Goal: Task Accomplishment & Management: Manage account settings

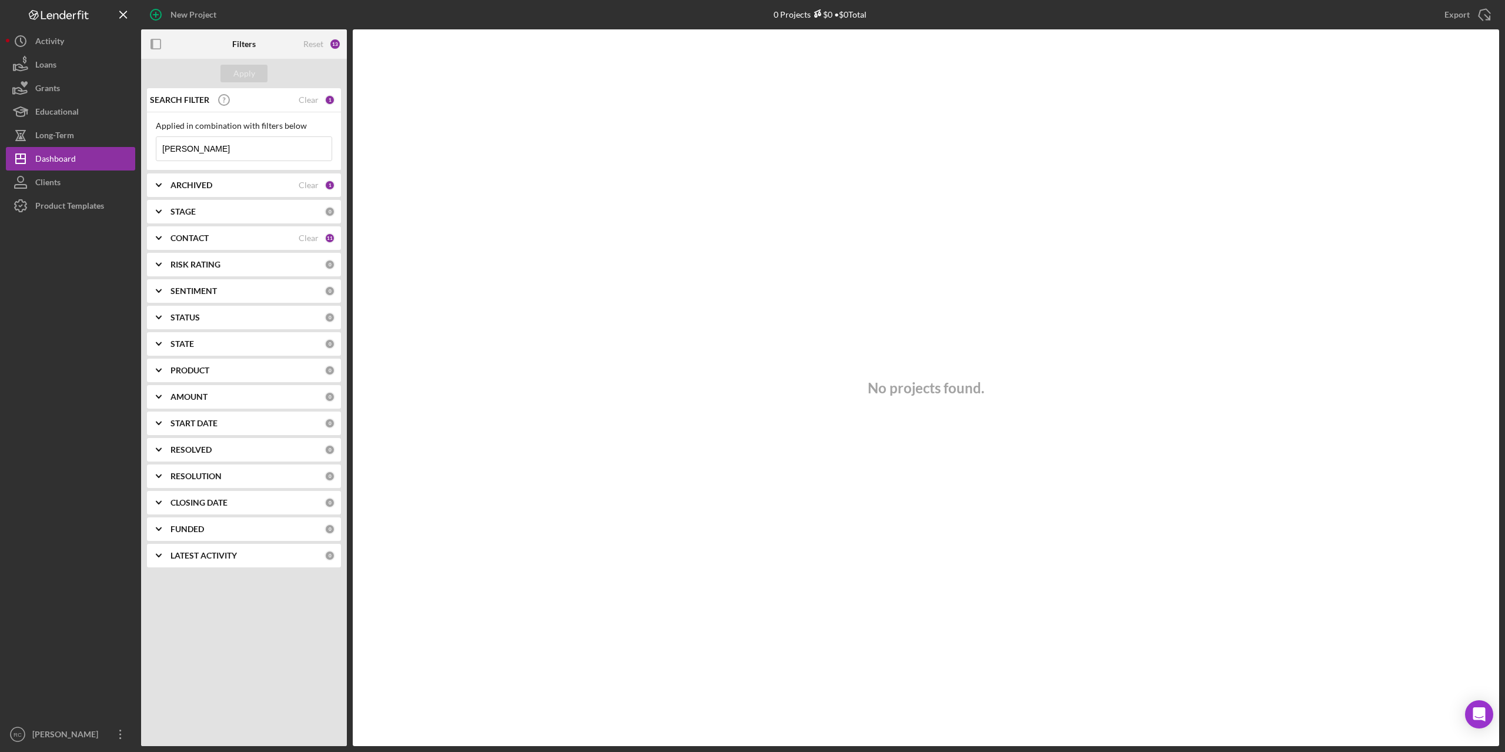
click at [210, 189] on b "ARCHIVED" at bounding box center [192, 185] width 42 height 9
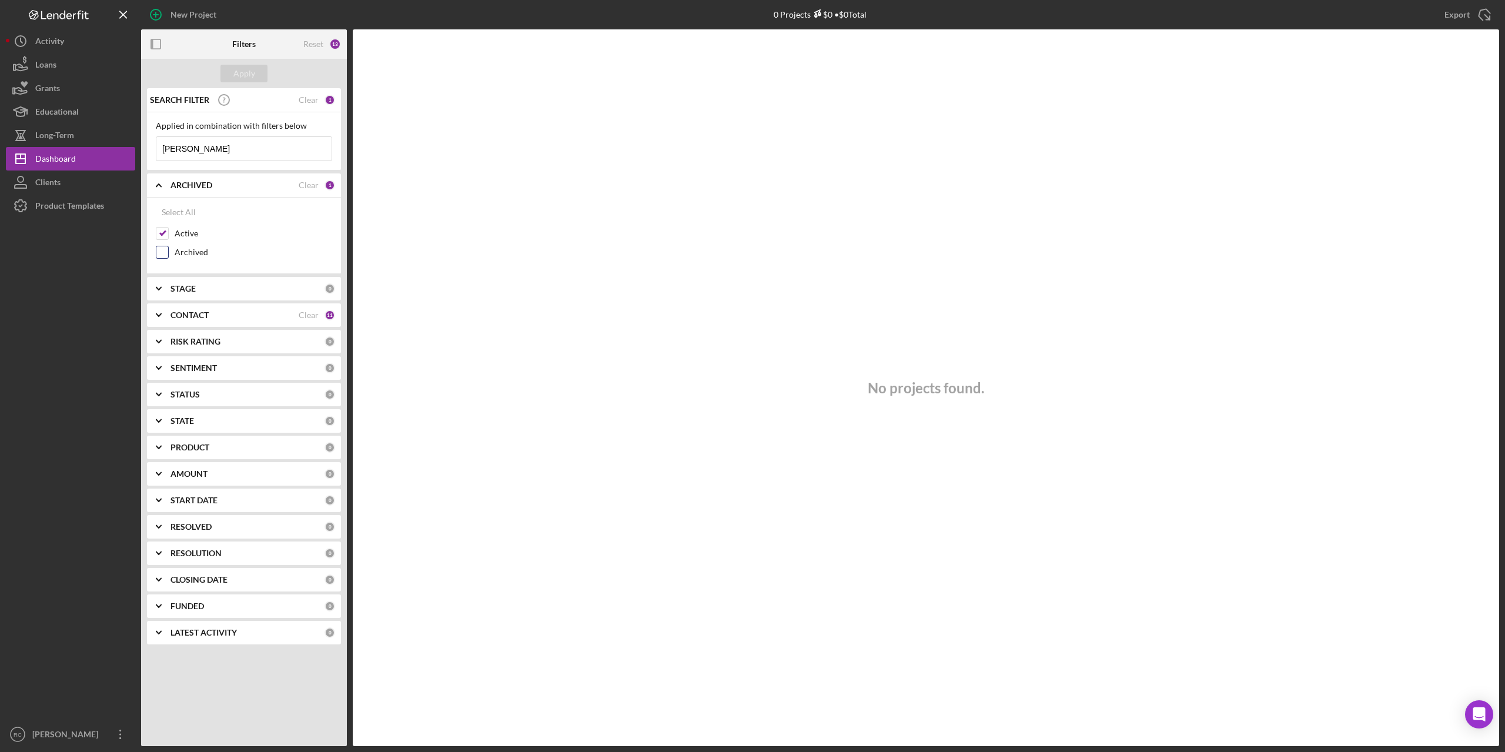
click at [173, 253] on div "Archived" at bounding box center [244, 255] width 176 height 19
click at [161, 248] on input "Archived" at bounding box center [162, 252] width 12 height 12
checkbox input "true"
click at [212, 150] on input "[PERSON_NAME]" at bounding box center [243, 149] width 175 height 24
type input "a"
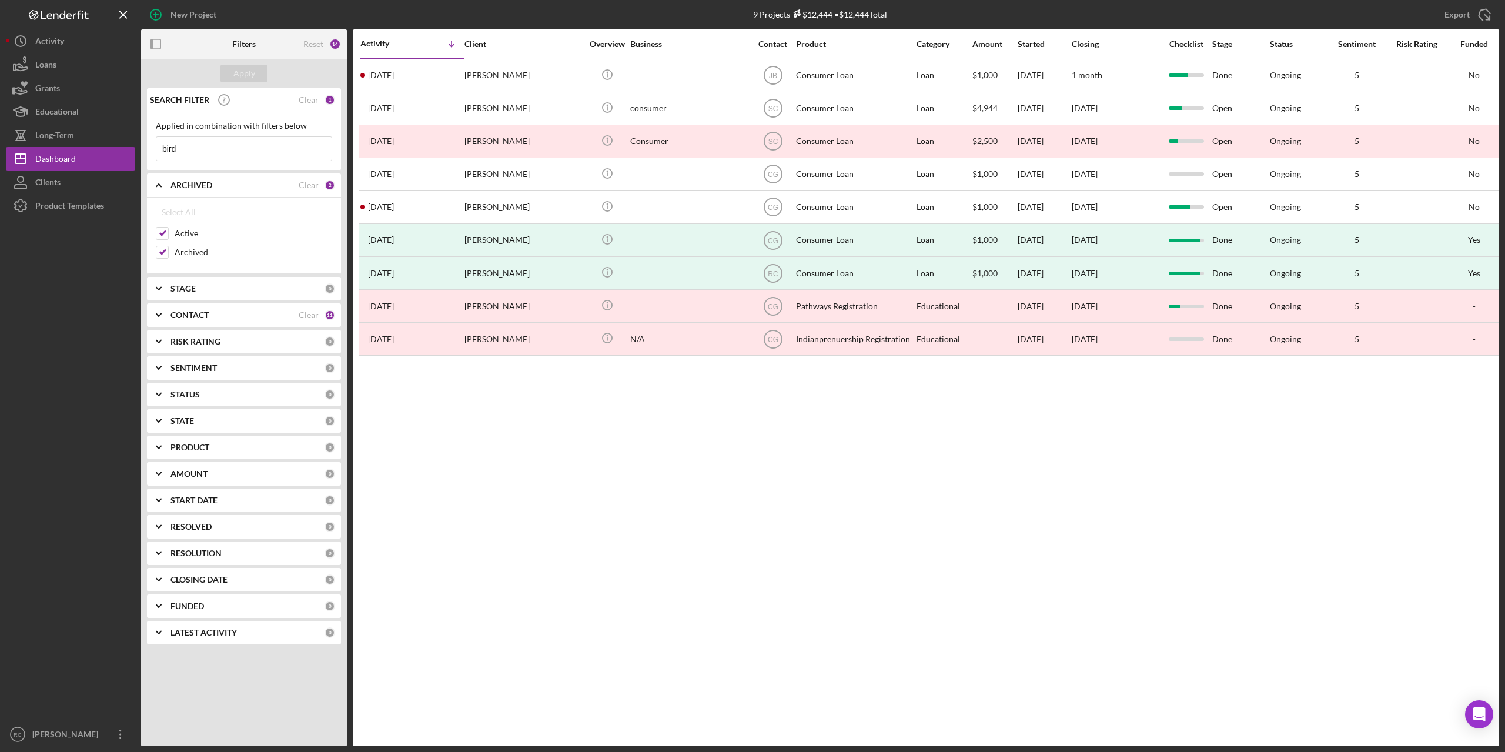
click at [195, 146] on input "bird" at bounding box center [243, 149] width 175 height 24
type input "bird"
click at [327, 99] on div "1" at bounding box center [330, 100] width 11 height 11
drag, startPoint x: 200, startPoint y: 156, endPoint x: 139, endPoint y: 153, distance: 61.2
click at [139, 156] on div "New Project 9 Projects $12,444 • $12,444 Total [PERSON_NAME] Export Icon/Export…" at bounding box center [752, 373] width 1493 height 746
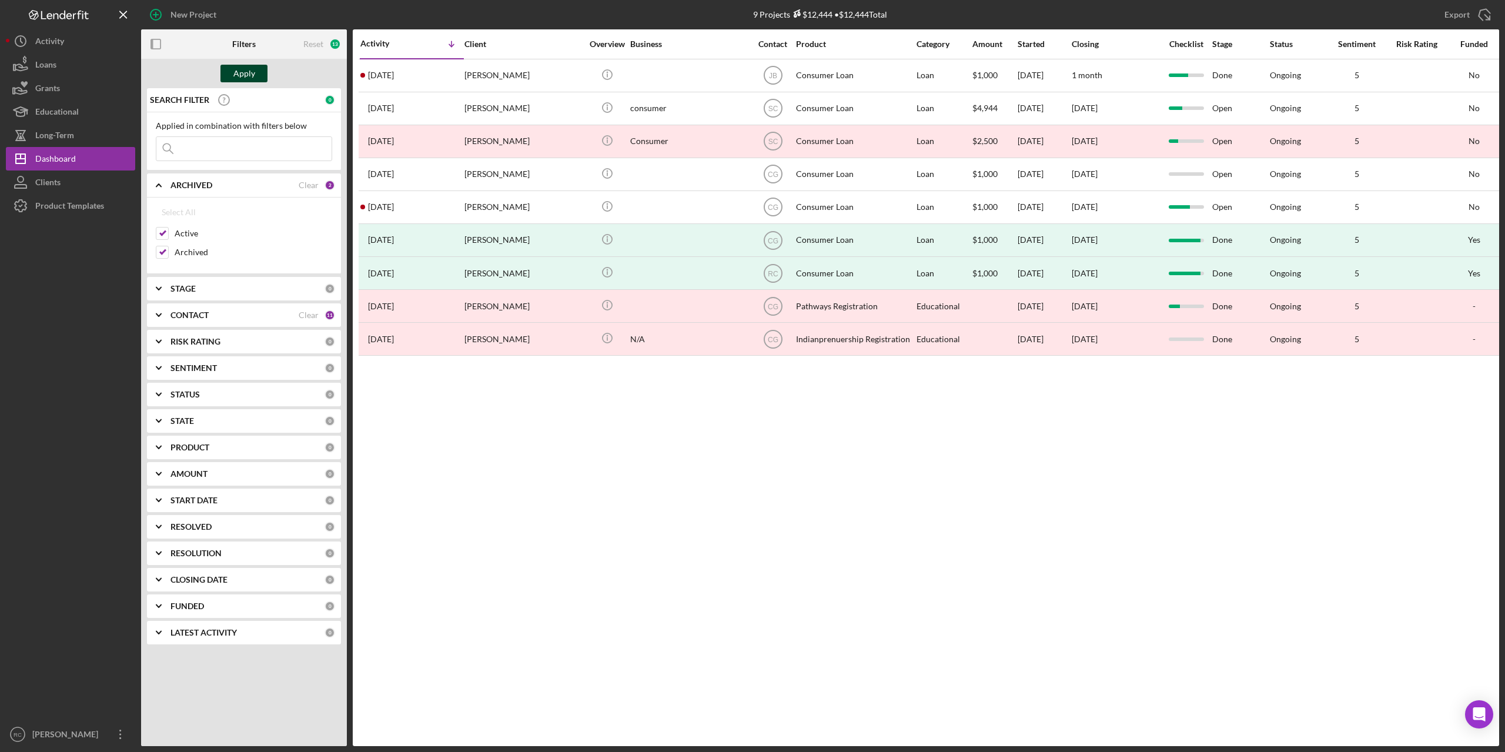
click at [244, 68] on div "Apply" at bounding box center [244, 74] width 22 height 18
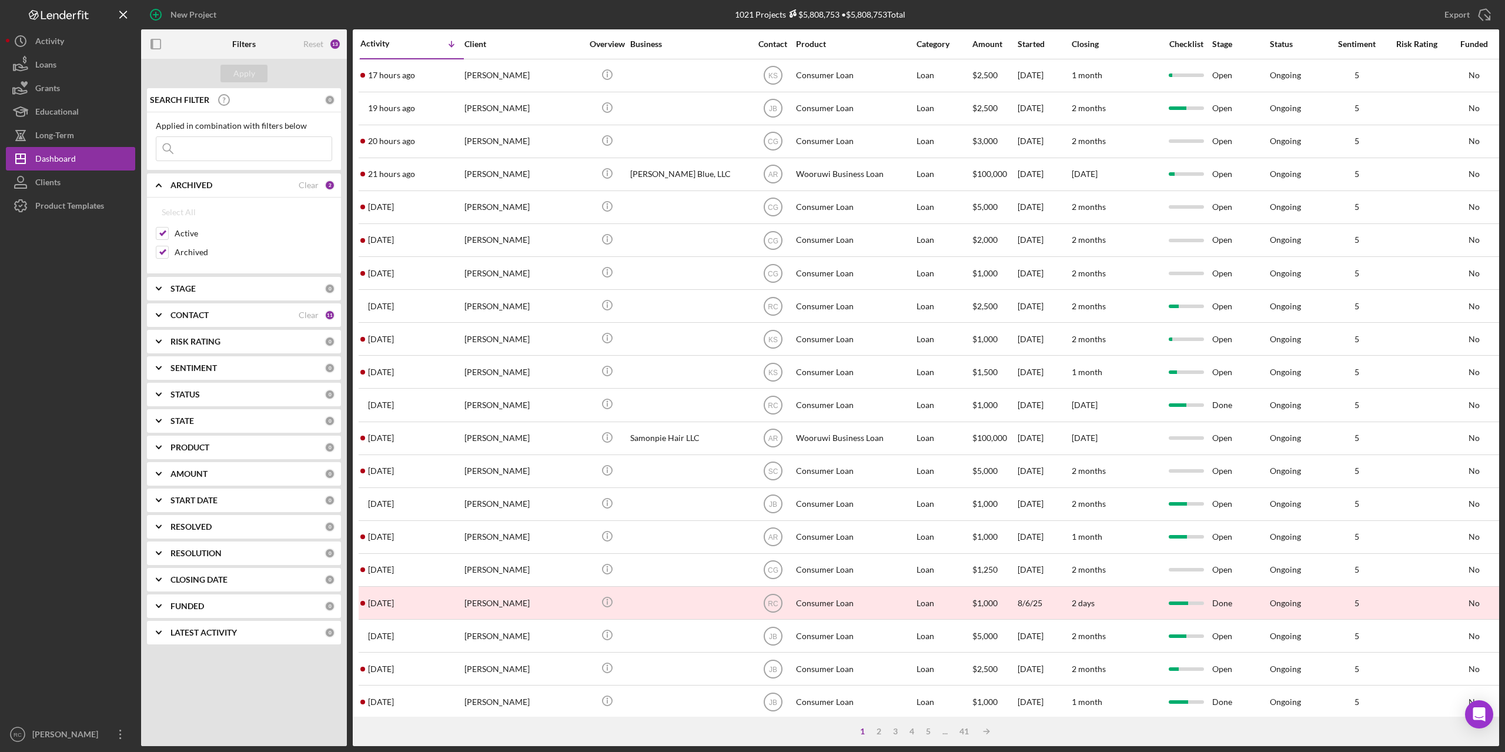
click at [198, 146] on input at bounding box center [243, 149] width 175 height 24
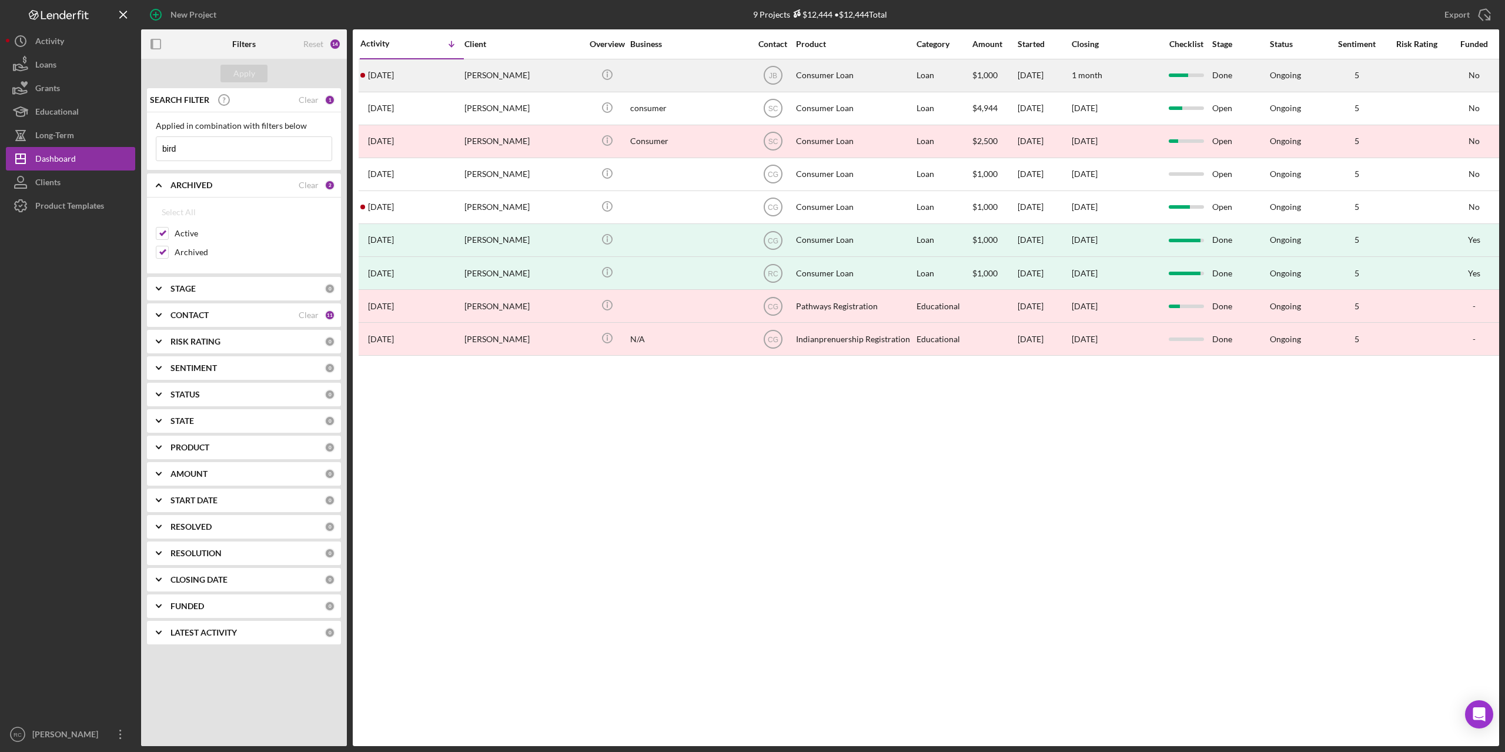
type input "bird"
click at [496, 72] on div "[PERSON_NAME]" at bounding box center [523, 75] width 118 height 31
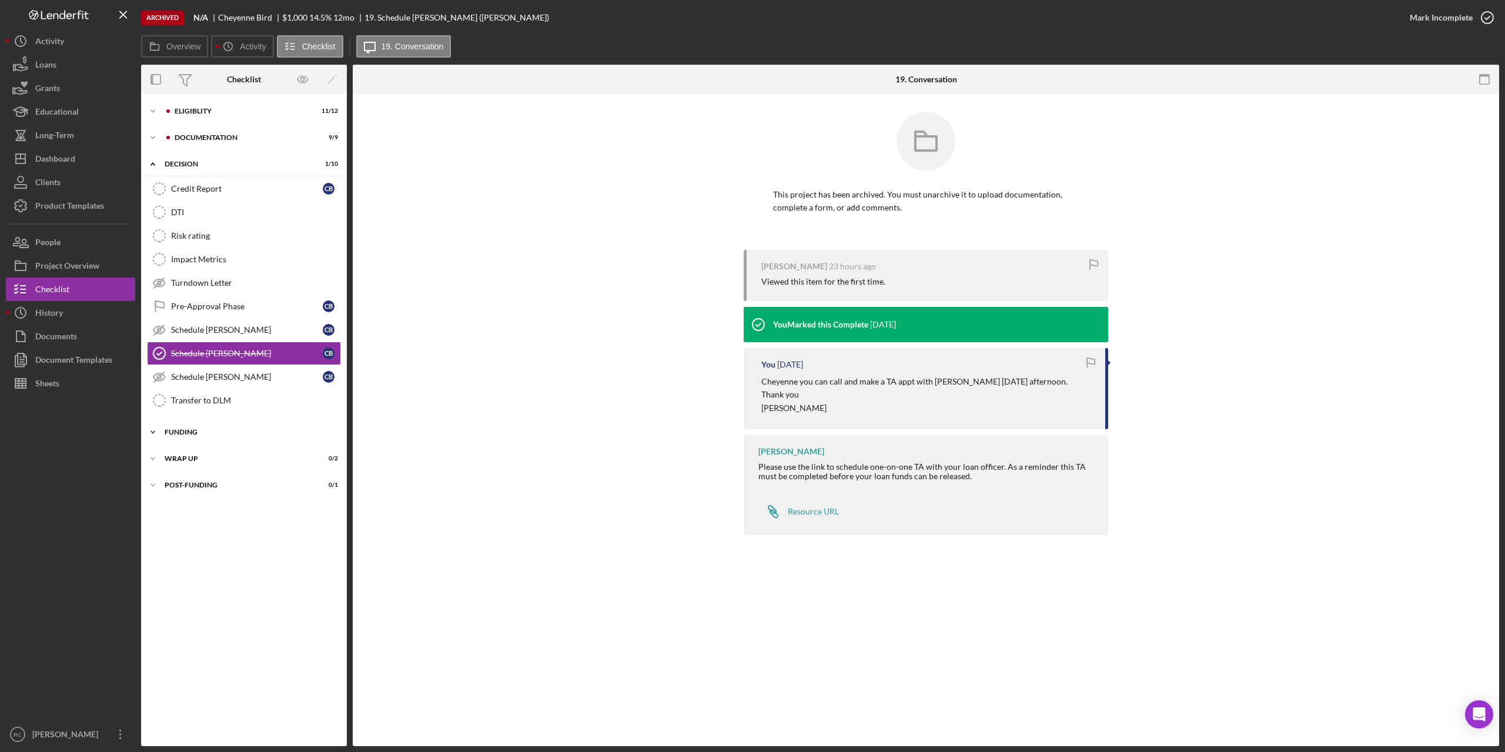
click at [186, 430] on div "Funding" at bounding box center [249, 432] width 168 height 7
click at [189, 133] on div "Icon/Expander Documentation 9 / 9" at bounding box center [244, 138] width 206 height 24
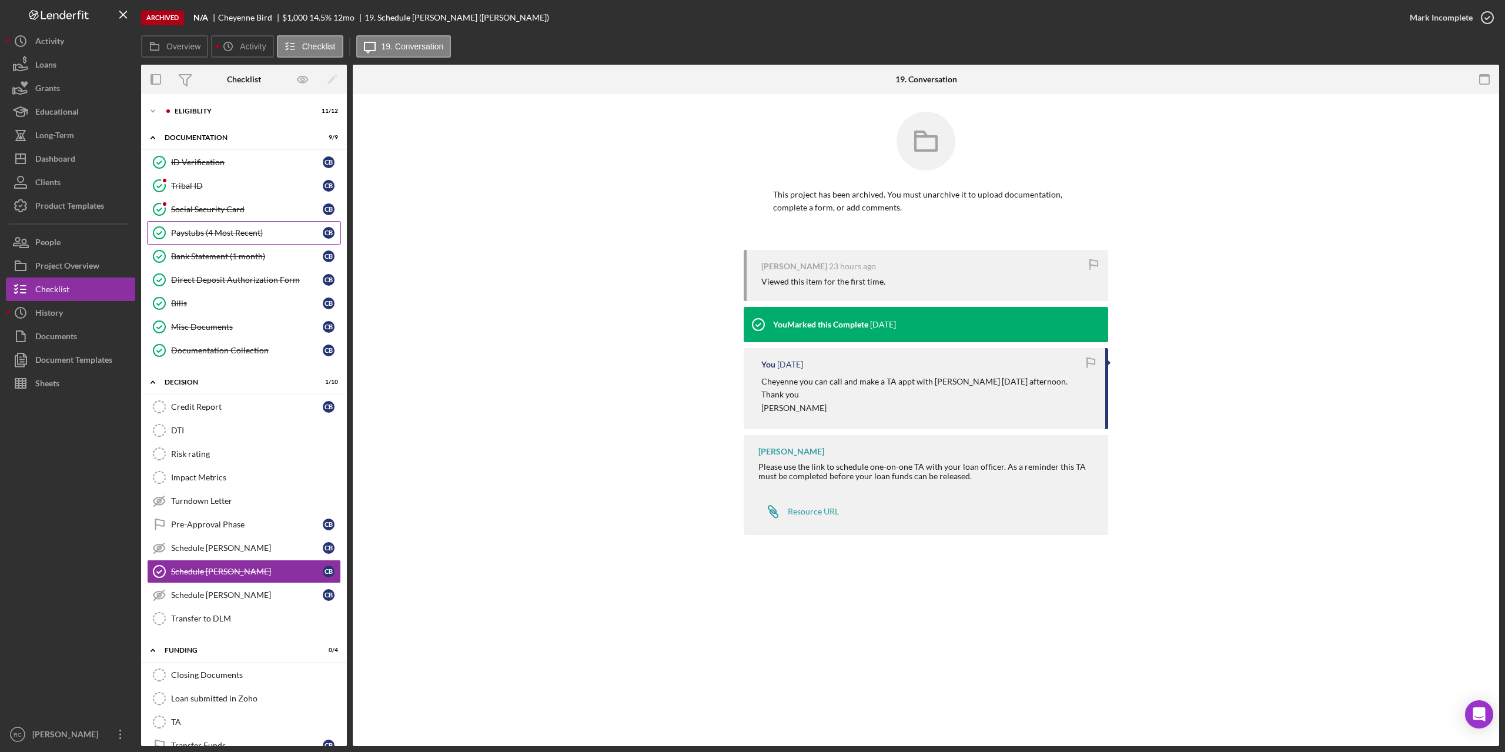
click at [202, 232] on div "Paystubs (4 Most Recent)" at bounding box center [247, 232] width 152 height 9
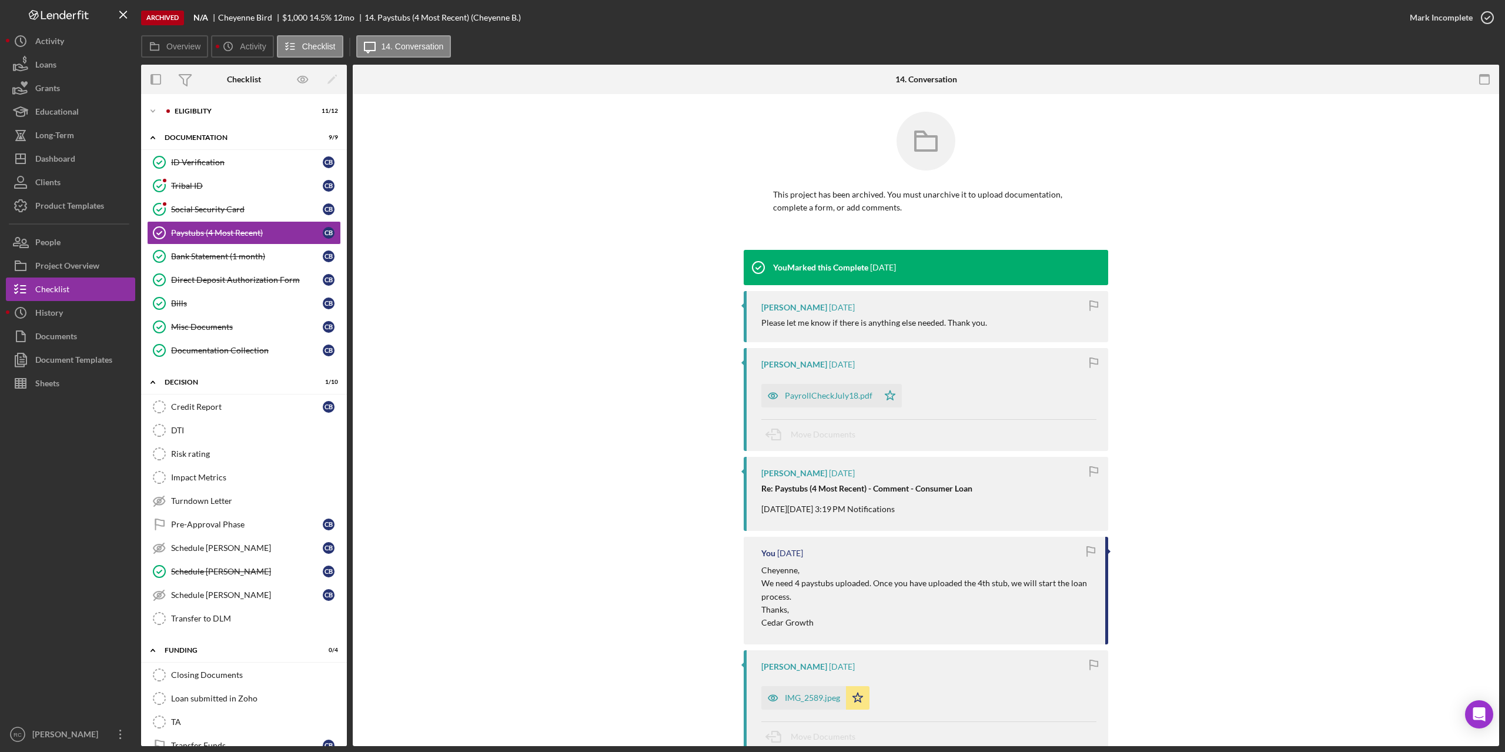
scroll to position [152, 0]
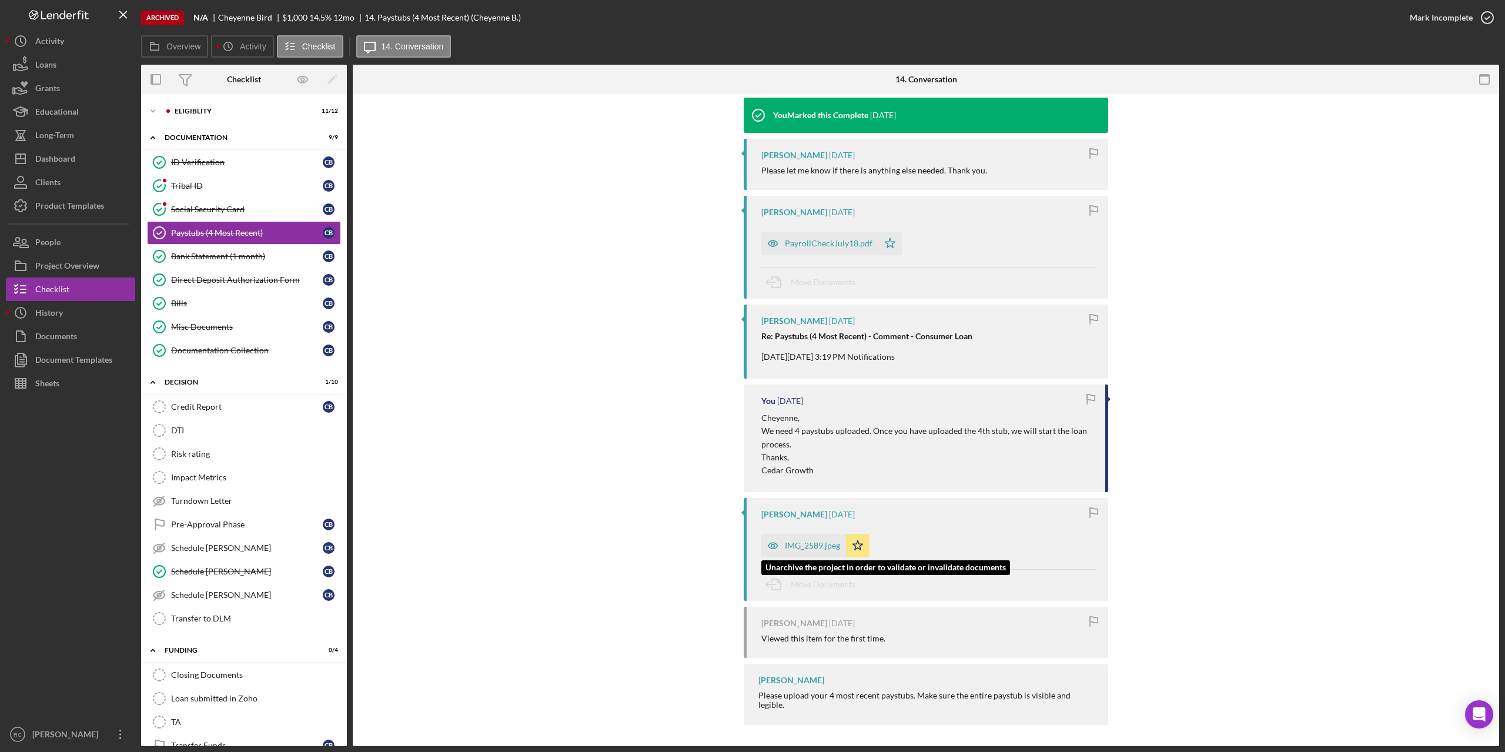
click at [797, 541] on div "IMG_2589.jpeg" at bounding box center [812, 545] width 55 height 9
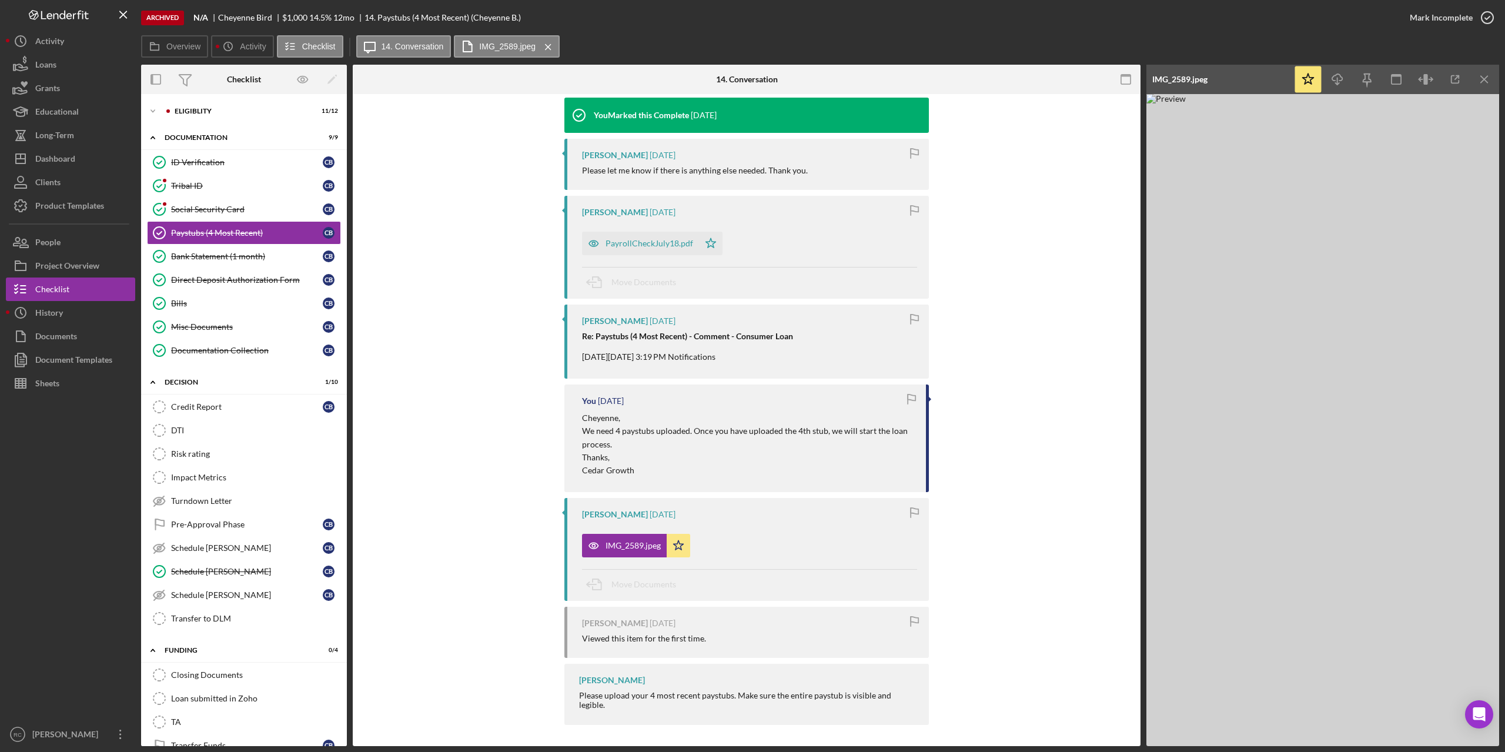
click at [1272, 221] on img at bounding box center [1323, 420] width 353 height 652
click at [1245, 572] on img at bounding box center [1323, 420] width 353 height 652
click at [653, 243] on div "PayrollCheckJuly18.pdf" at bounding box center [650, 243] width 88 height 9
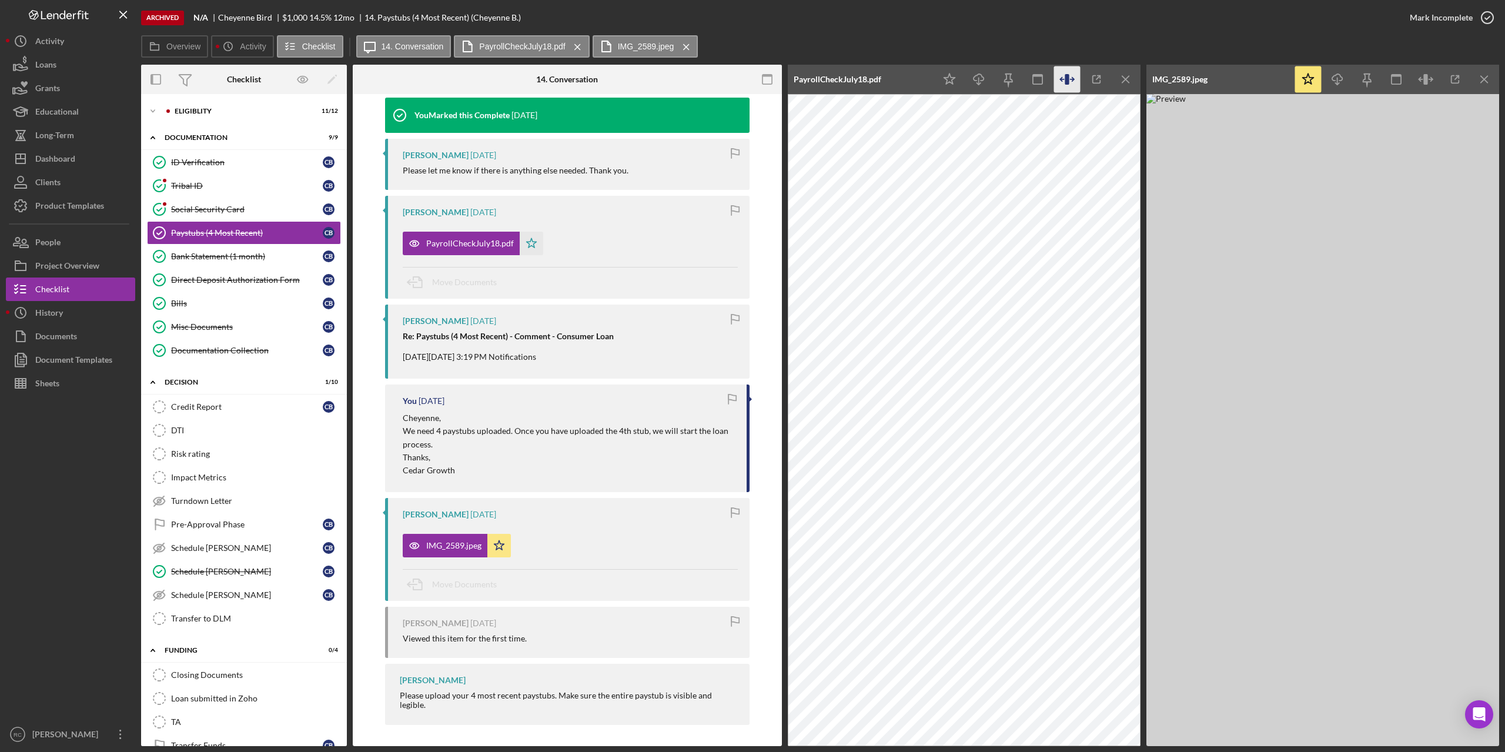
click at [1065, 76] on icon "button" at bounding box center [1067, 79] width 4 height 11
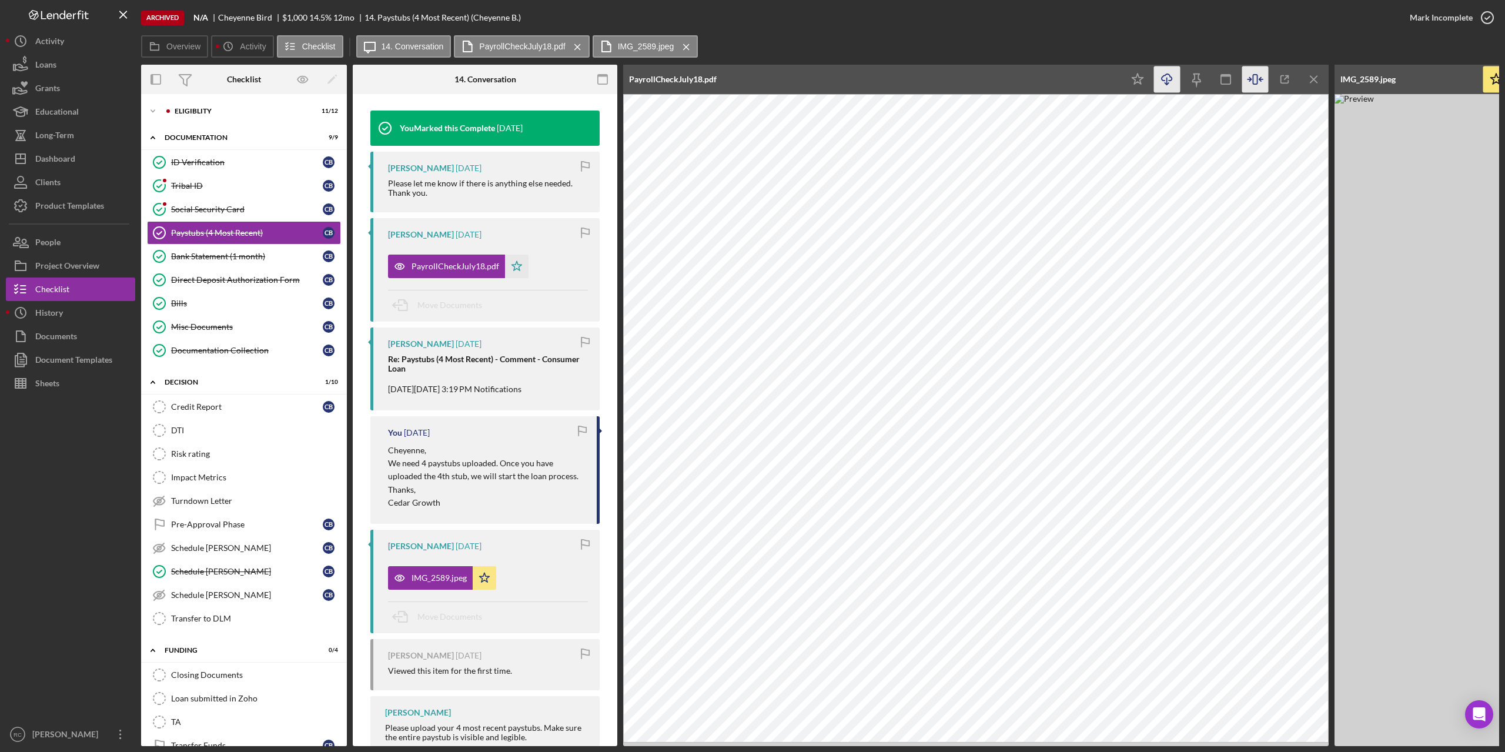
click at [1165, 75] on icon "button" at bounding box center [1167, 77] width 10 height 6
